Goal: Transaction & Acquisition: Purchase product/service

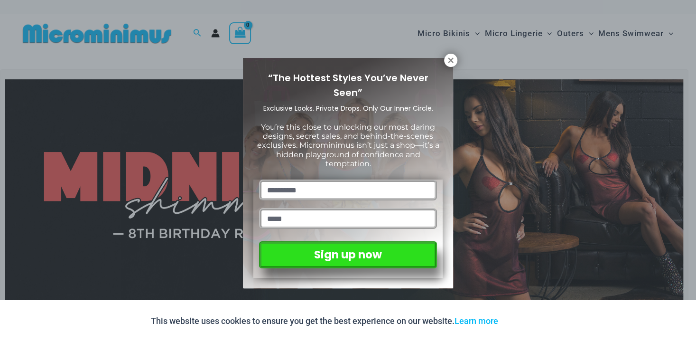
click at [444, 55] on div "“The Hottest Styles You’ve Never Seen” Exclusive Looks. Private Drops. Only Our…" at bounding box center [348, 171] width 696 height 342
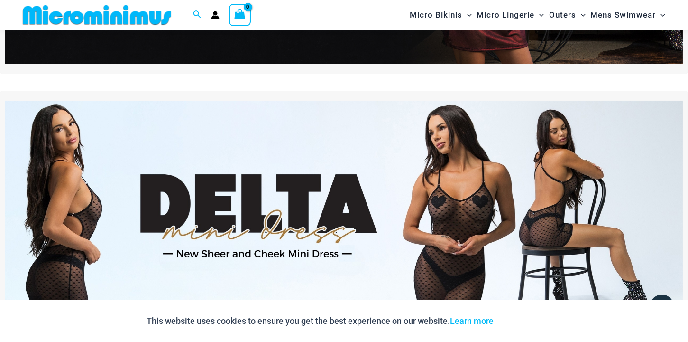
scroll to position [306, 0]
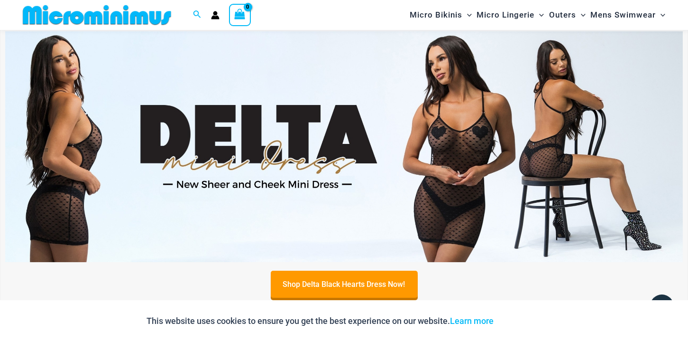
click at [421, 146] on img at bounding box center [344, 146] width 678 height 231
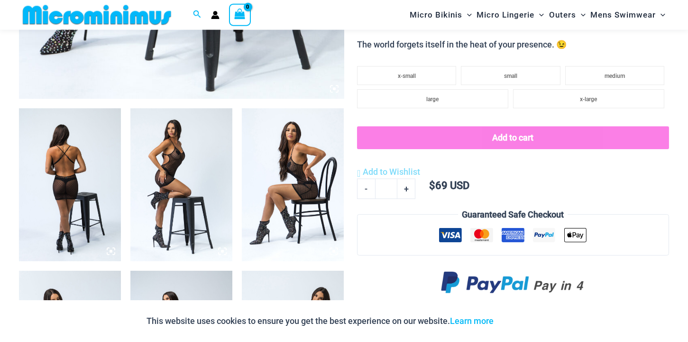
scroll to position [48, 0]
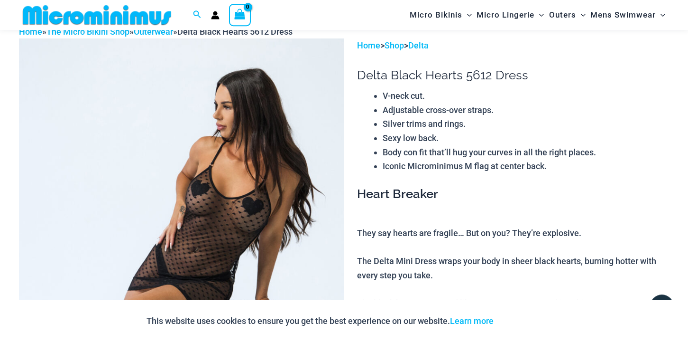
click at [296, 151] on img at bounding box center [181, 282] width 325 height 488
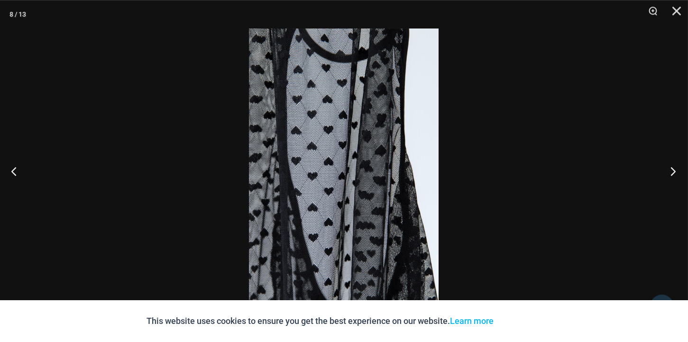
click at [673, 171] on button "Next" at bounding box center [671, 170] width 36 height 47
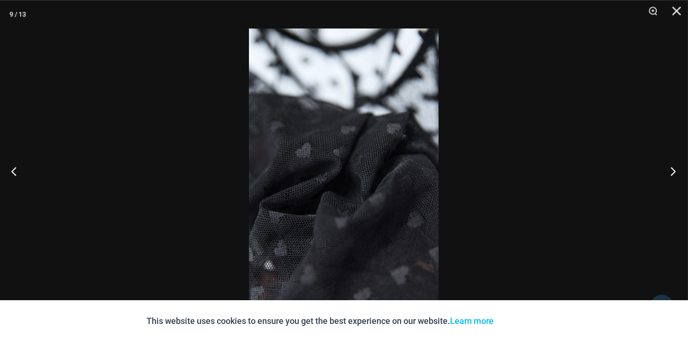
click at [673, 170] on button "Next" at bounding box center [671, 170] width 36 height 47
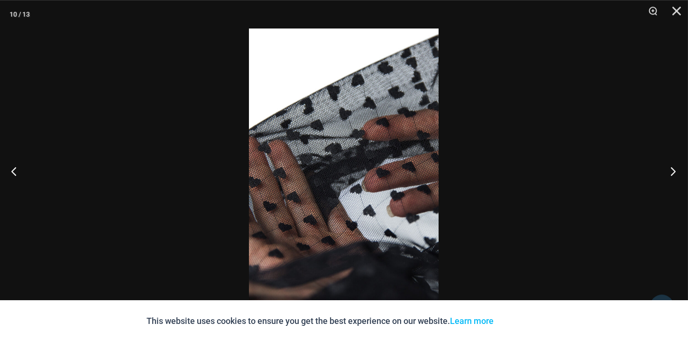
click at [670, 171] on button "Next" at bounding box center [671, 170] width 36 height 47
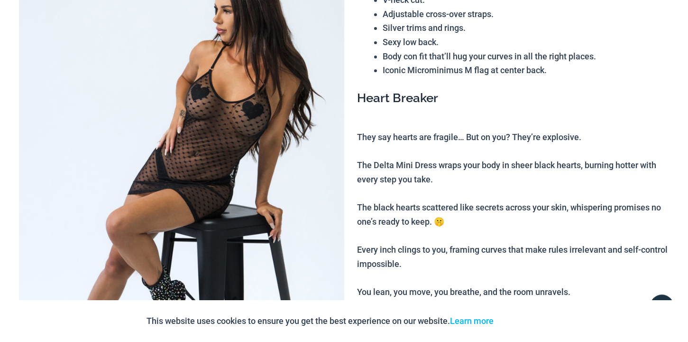
scroll to position [0, 0]
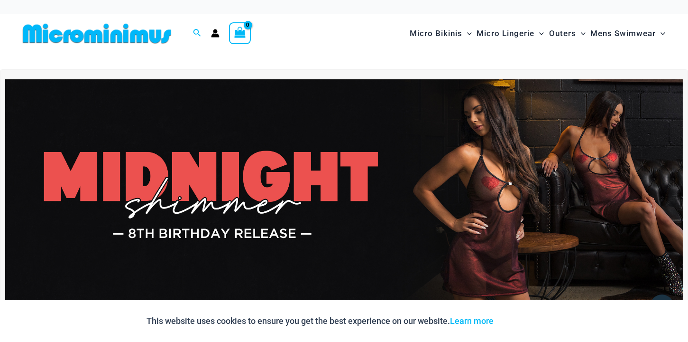
click at [254, 133] on img at bounding box center [344, 194] width 678 height 231
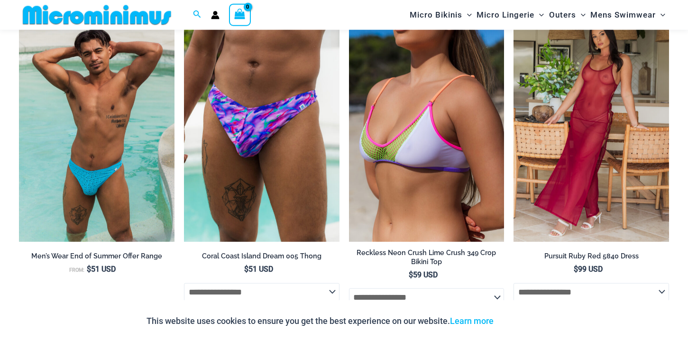
scroll to position [50, 0]
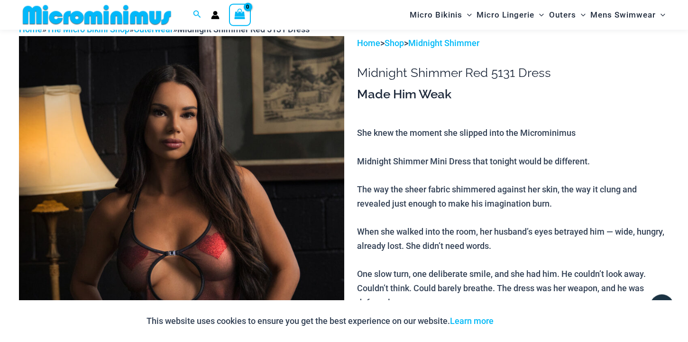
click at [189, 135] on img at bounding box center [181, 280] width 325 height 488
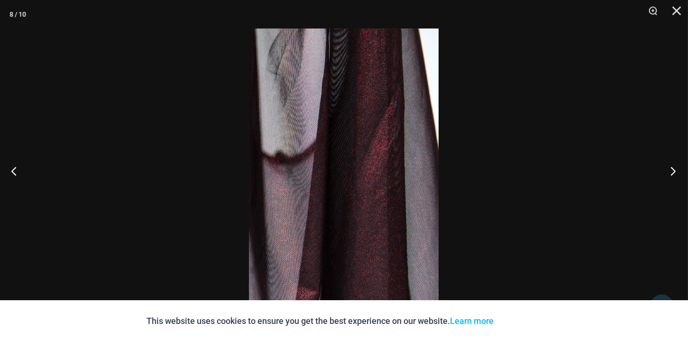
click at [673, 168] on button "Next" at bounding box center [671, 170] width 36 height 47
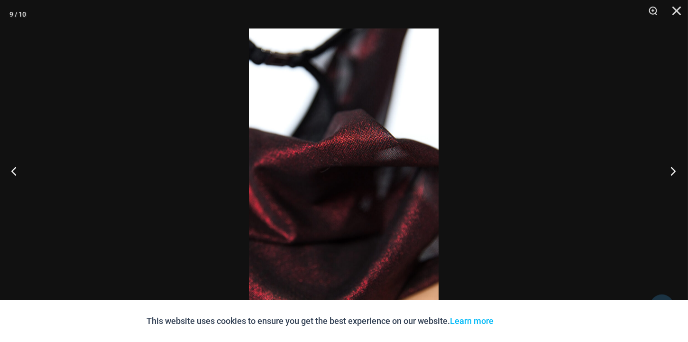
click at [673, 168] on button "Next" at bounding box center [671, 170] width 36 height 47
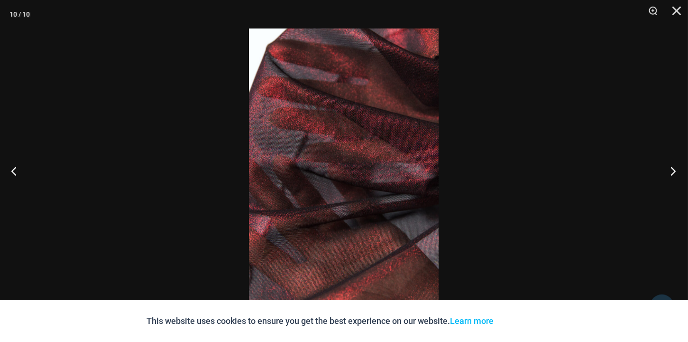
click at [673, 168] on button "Next" at bounding box center [671, 170] width 36 height 47
